Goal: Task Accomplishment & Management: Use online tool/utility

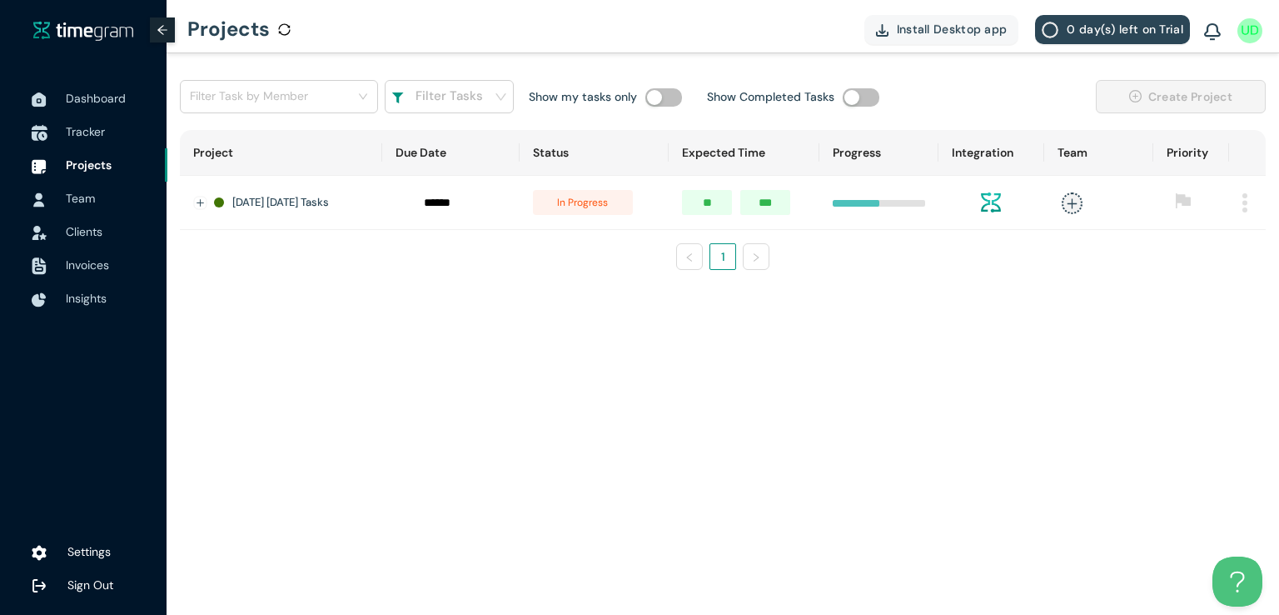
click at [77, 141] on span "Tracker" at bounding box center [110, 131] width 88 height 33
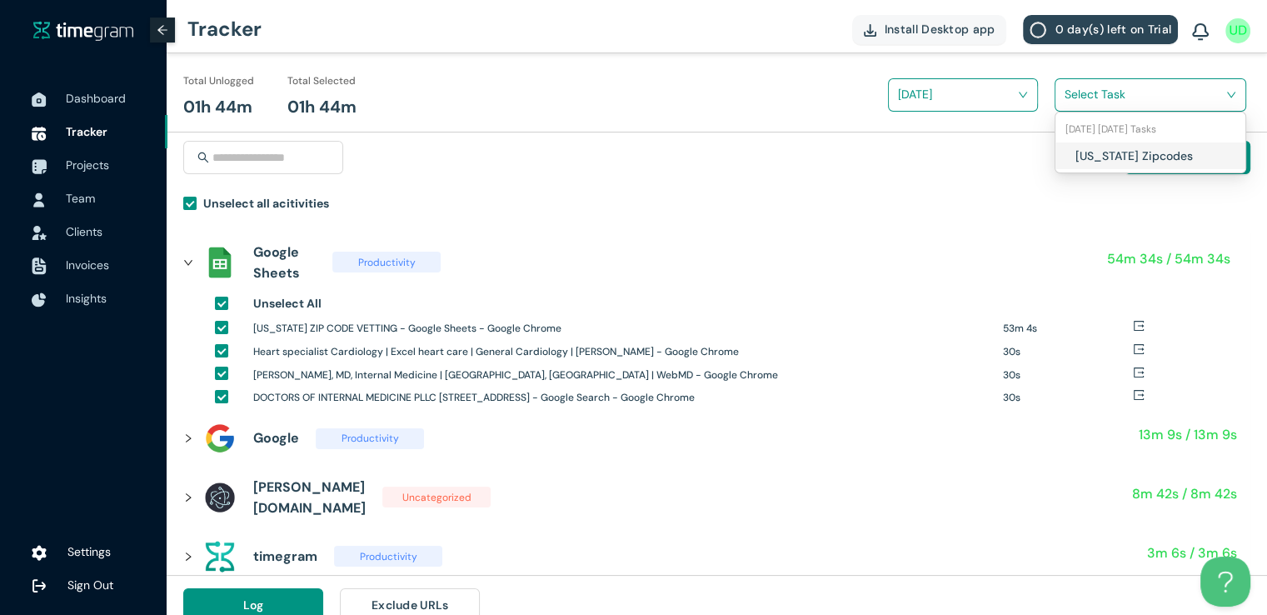
click at [1112, 92] on input "search" at bounding box center [1144, 94] width 160 height 25
click at [1070, 158] on div "Texas Zipcodes" at bounding box center [1150, 155] width 190 height 27
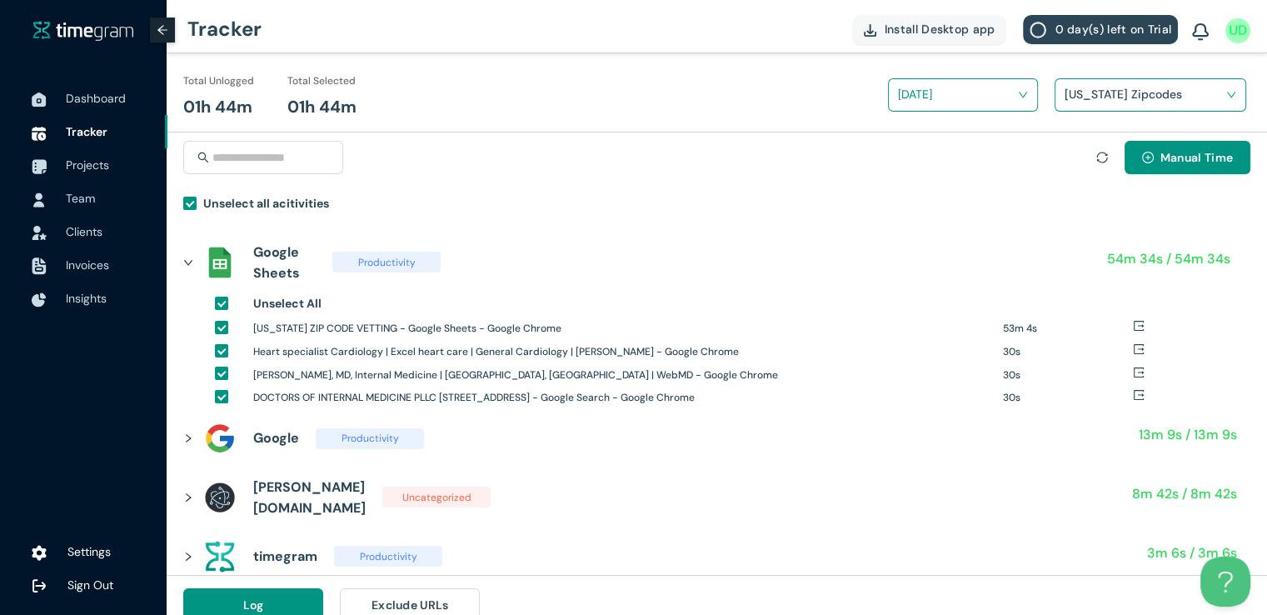
scroll to position [19, 0]
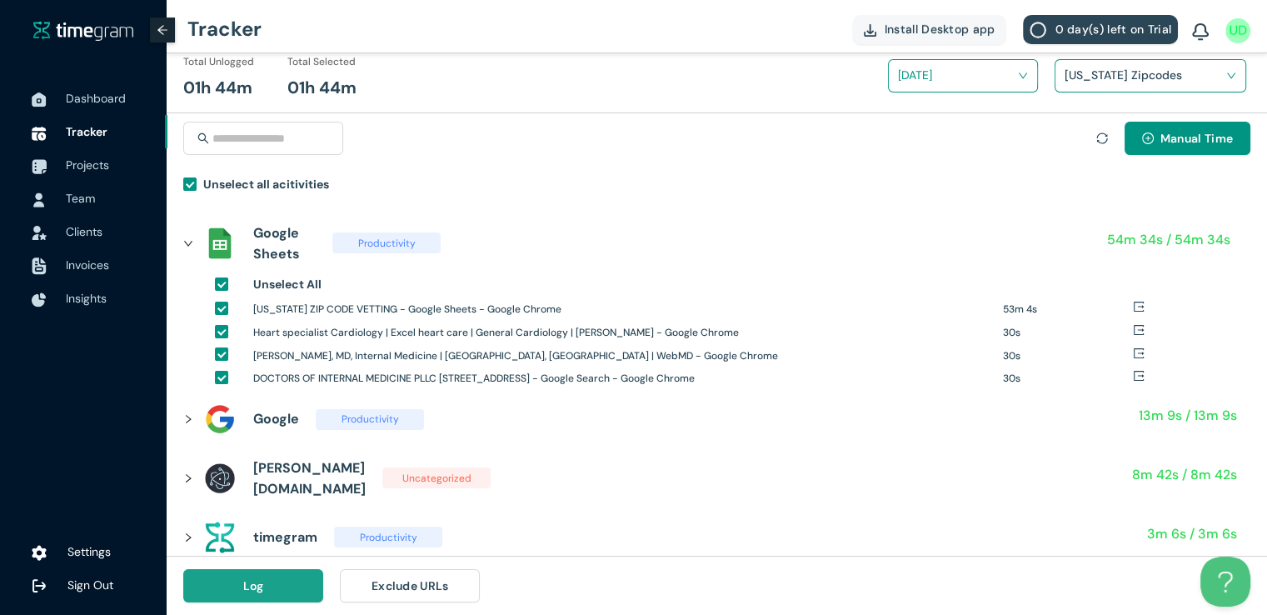
click at [291, 579] on button "Log" at bounding box center [253, 585] width 140 height 33
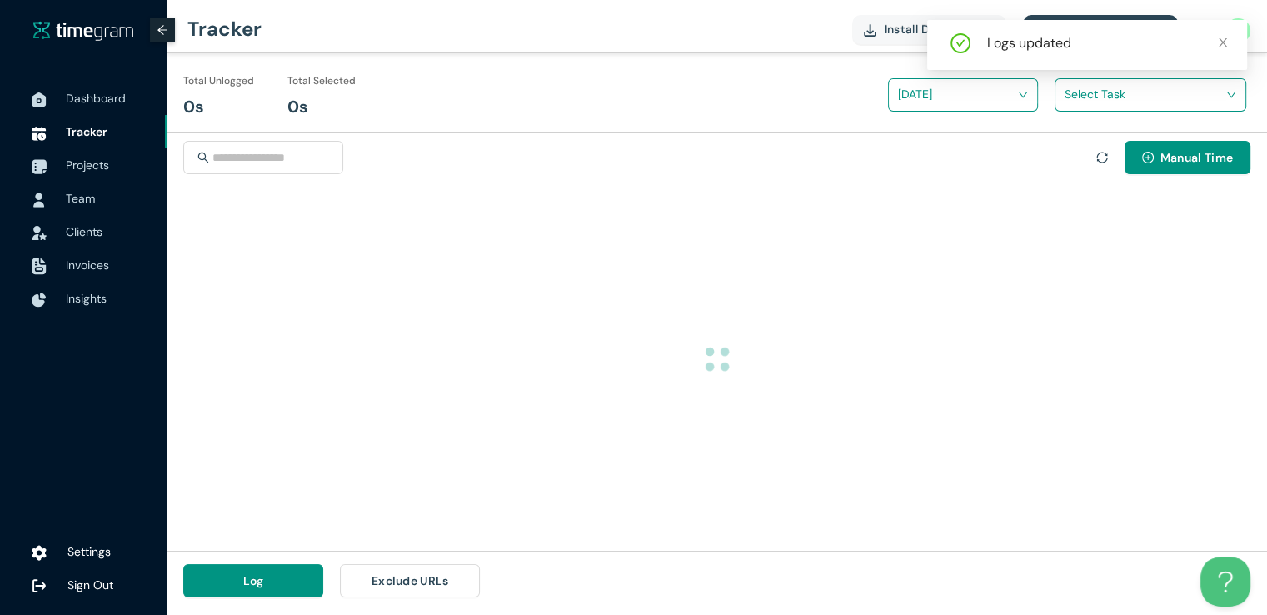
scroll to position [0, 0]
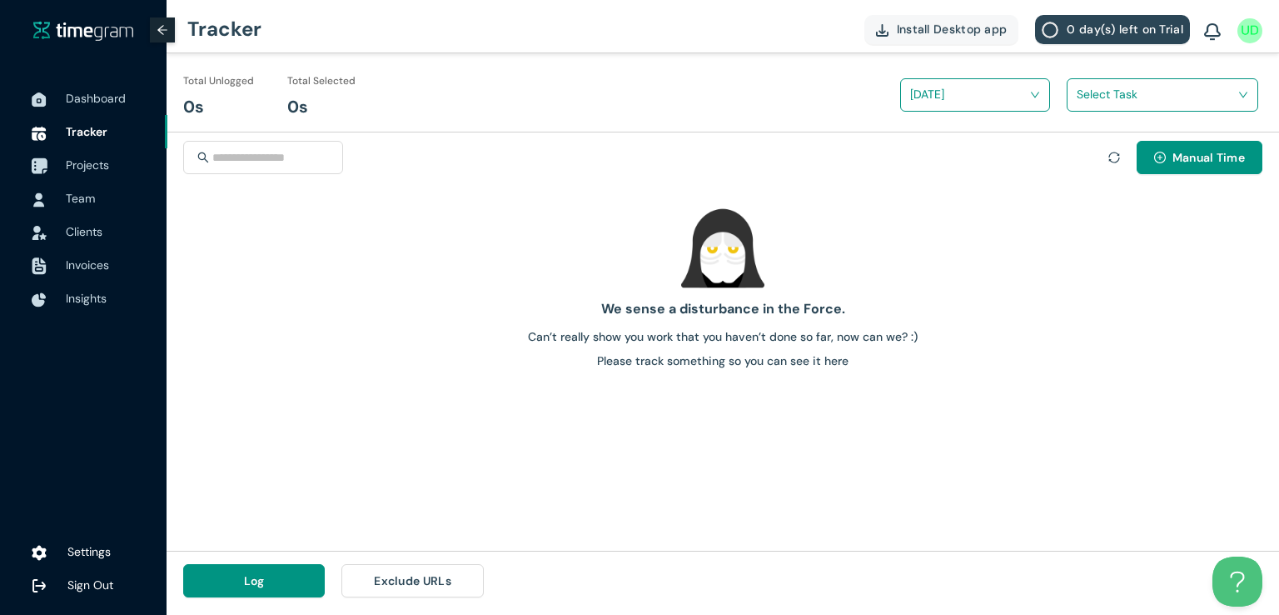
click at [74, 170] on span "Projects" at bounding box center [87, 164] width 43 height 15
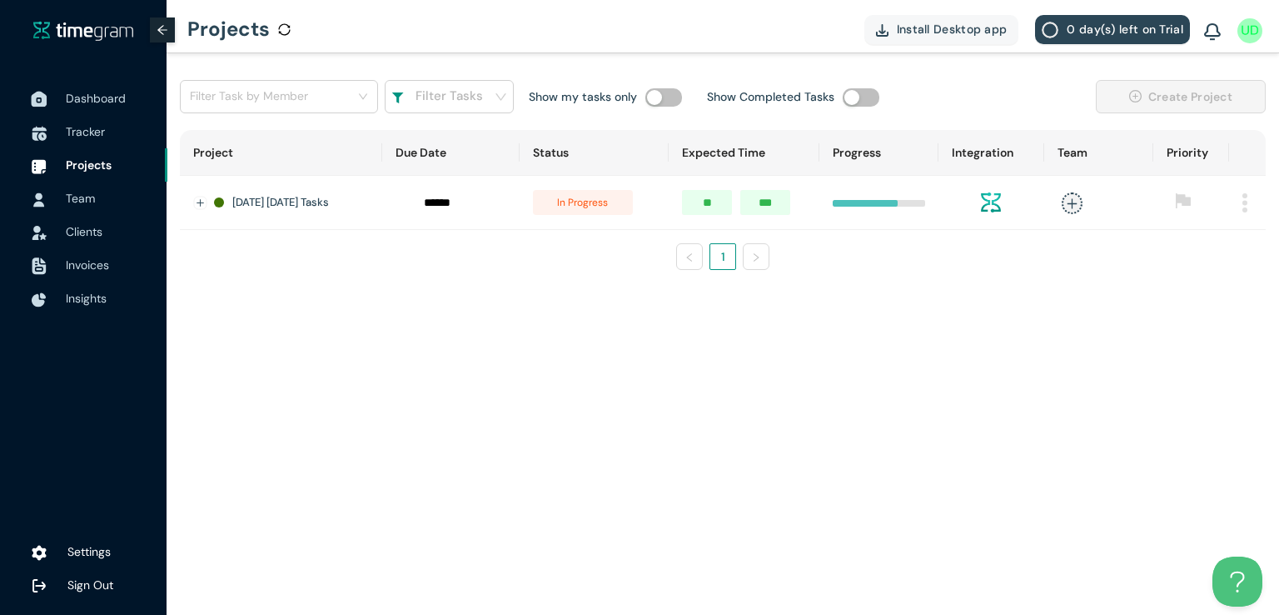
click at [87, 99] on span "Dashboard" at bounding box center [96, 98] width 60 height 15
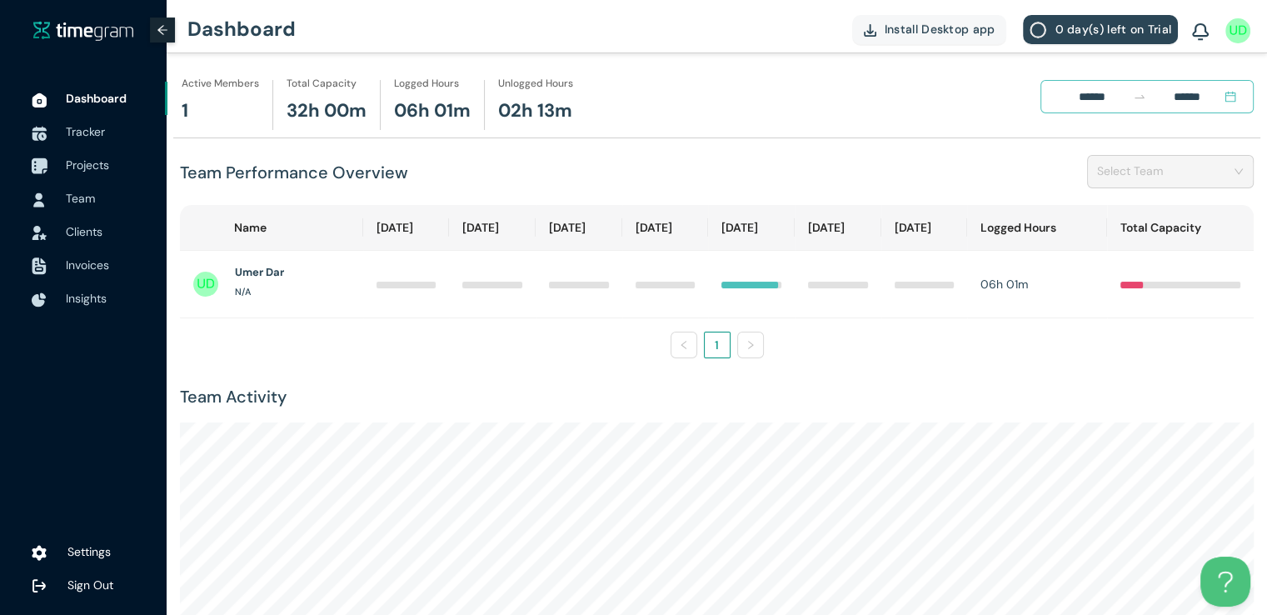
click at [92, 155] on span "Projects" at bounding box center [110, 164] width 88 height 33
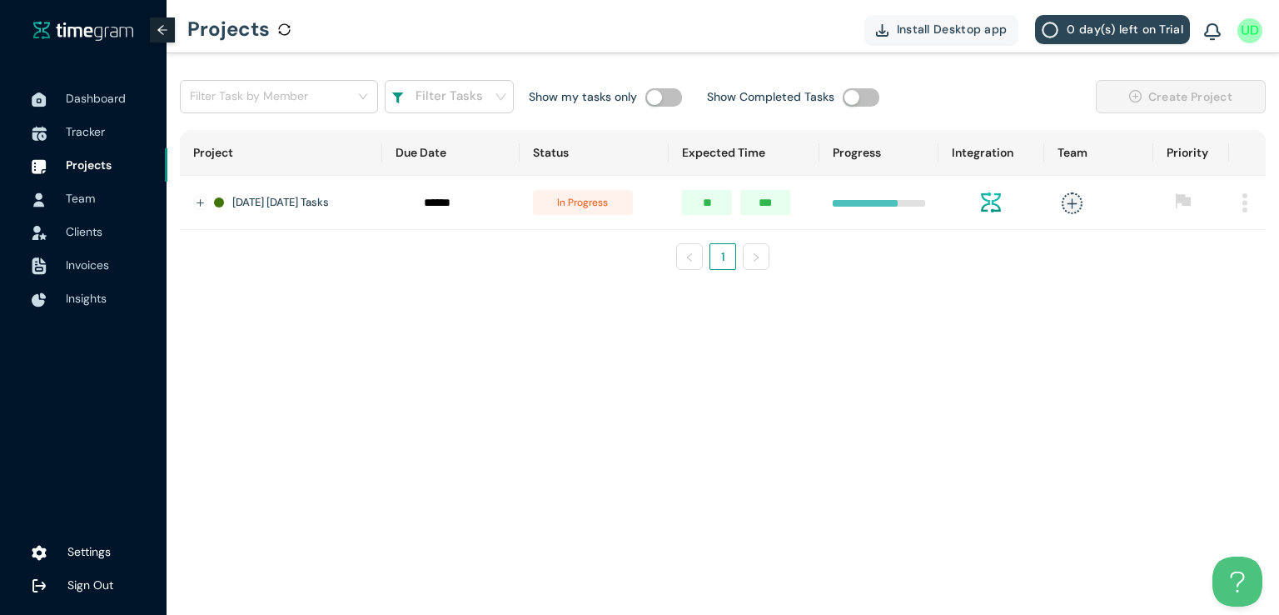
click at [799, 456] on main "Filter Task by Member Filter Tasks Show my tasks only Show Completed Tasks Crea…" at bounding box center [723, 333] width 1113 height 561
